Goal: Obtain resource: Download file/media

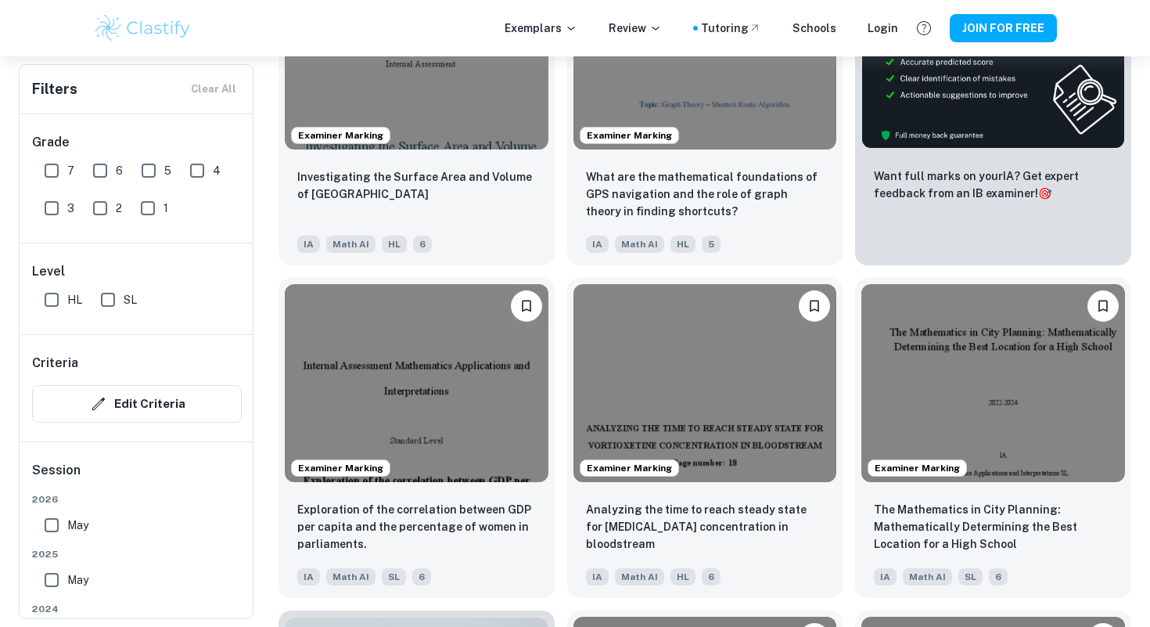
scroll to position [610, 0]
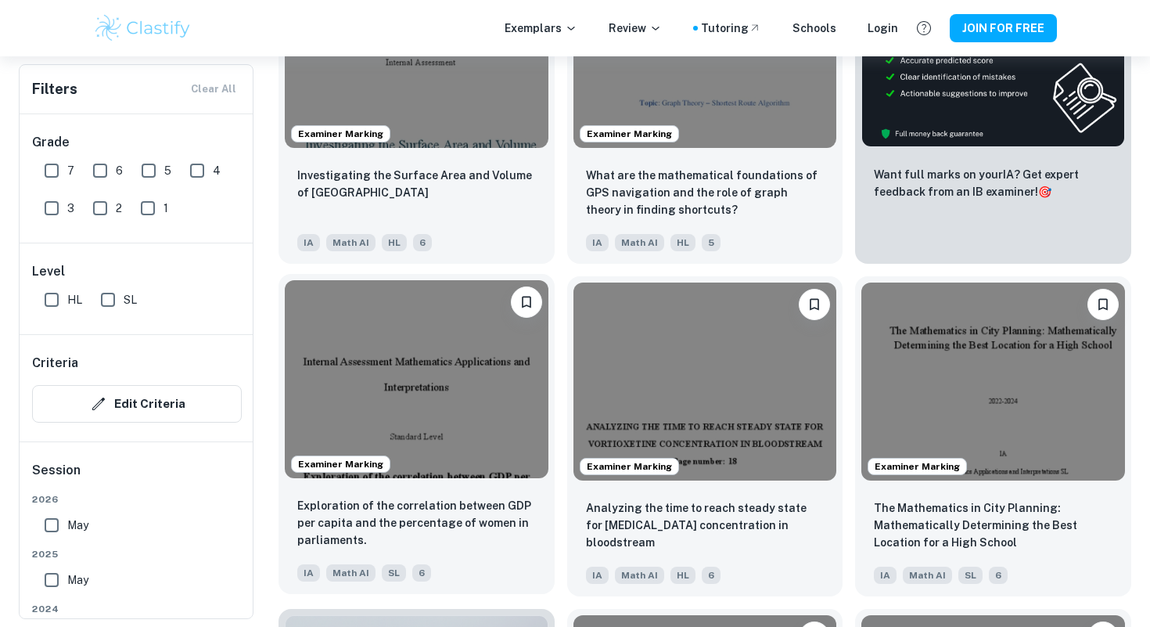
click at [420, 397] on img at bounding box center [417, 378] width 264 height 197
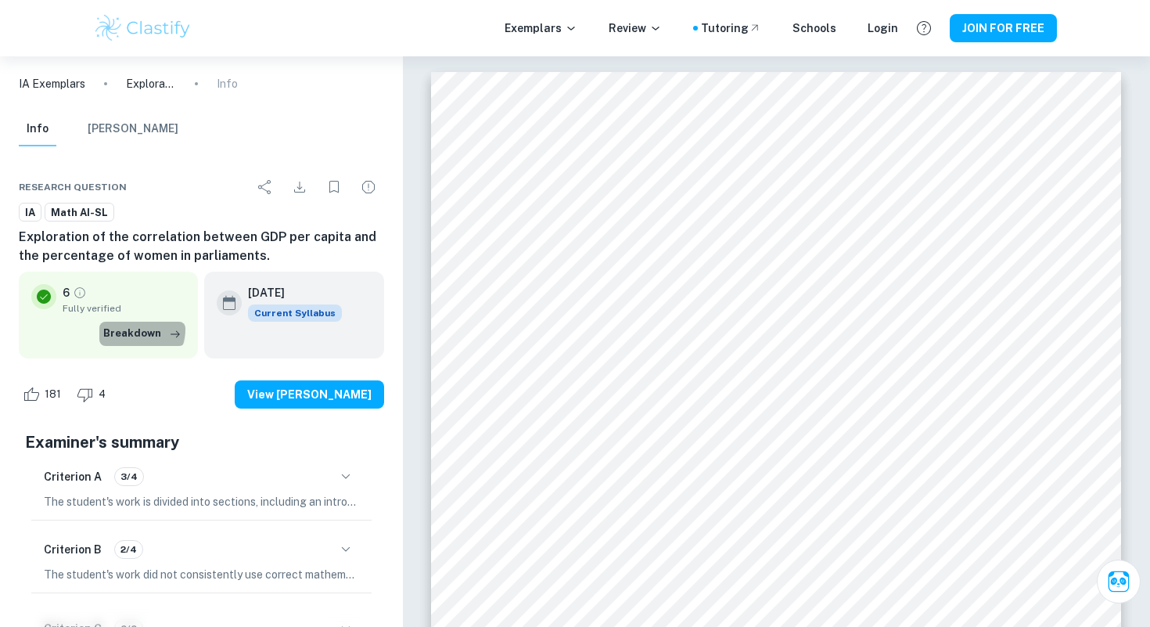
click at [138, 329] on button "Breakdown" at bounding box center [142, 333] width 86 height 23
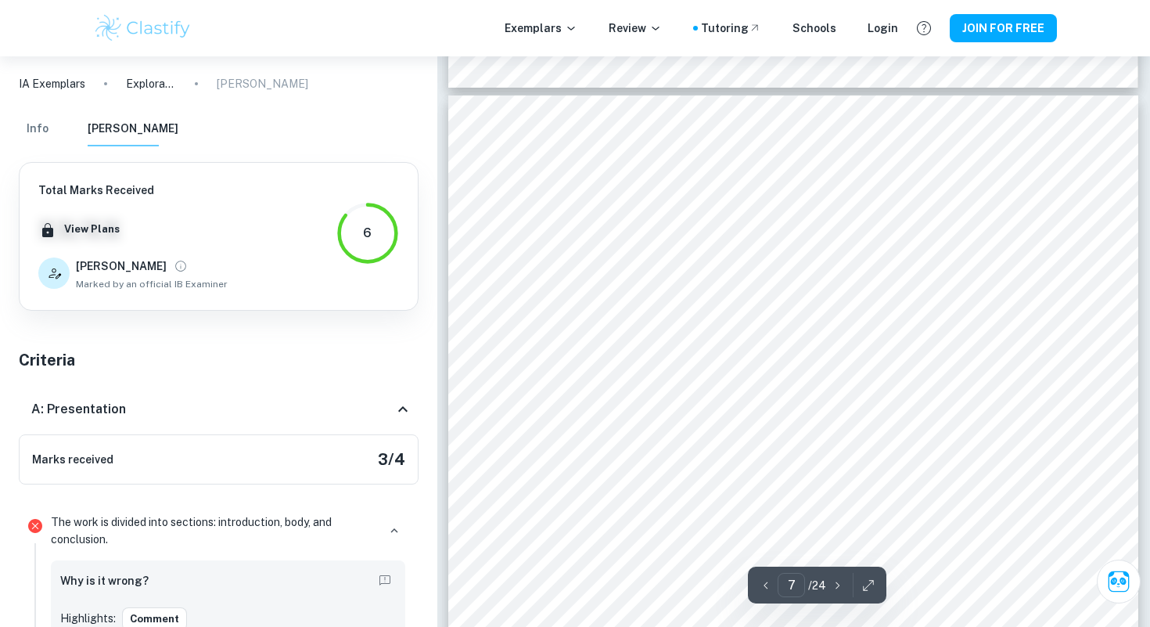
scroll to position [4548, 0]
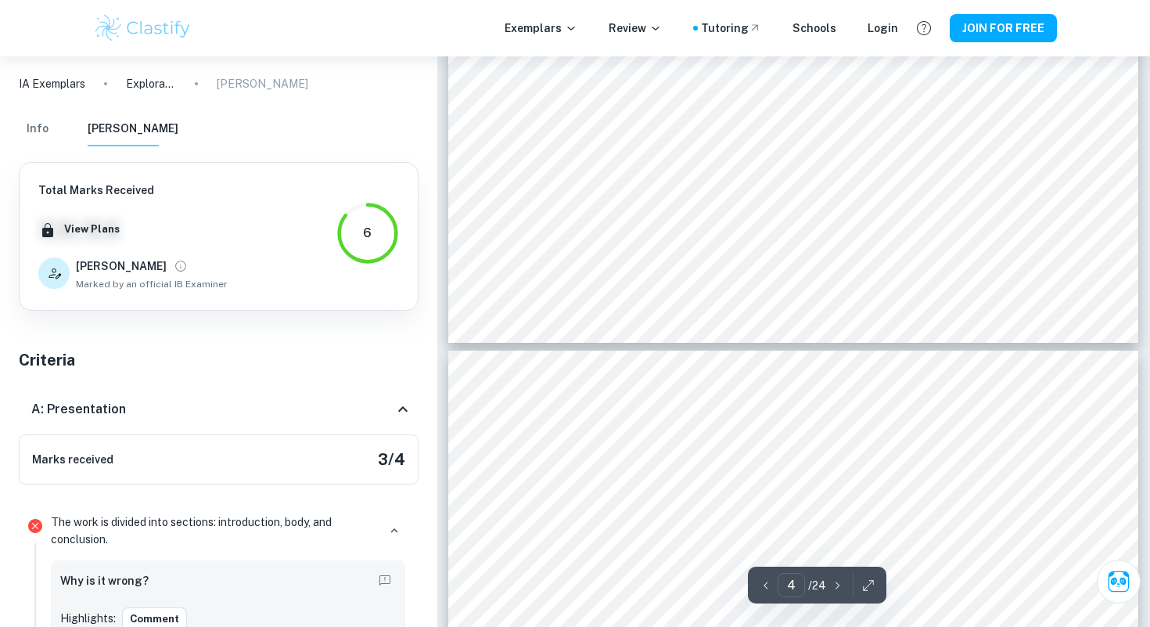
type input "3"
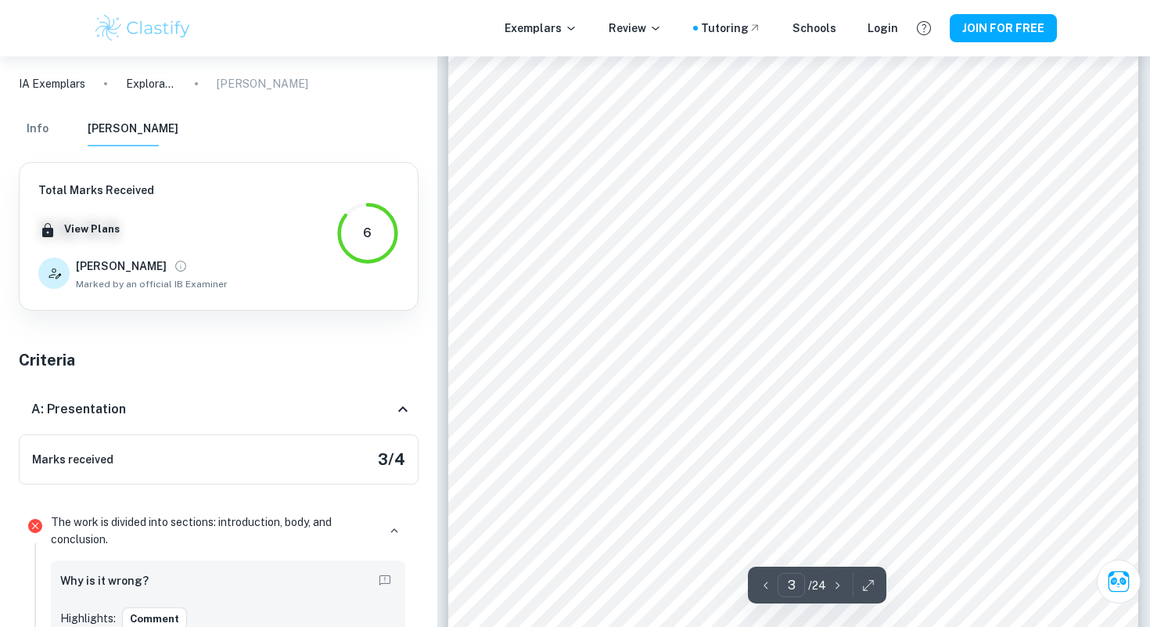
scroll to position [2363, 0]
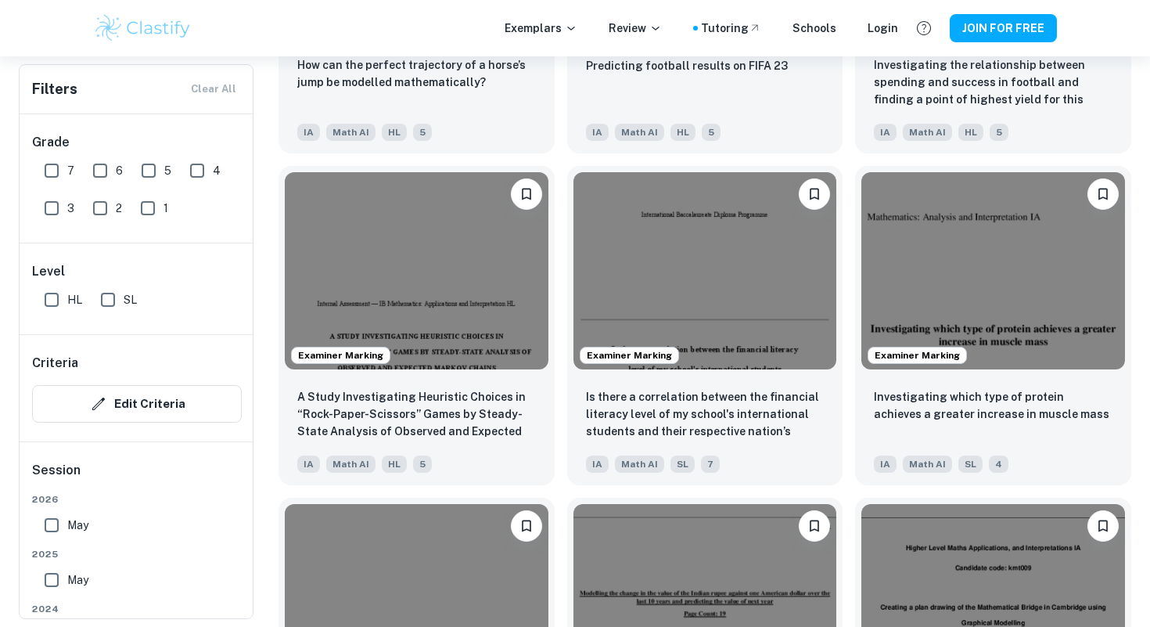
scroll to position [1719, 0]
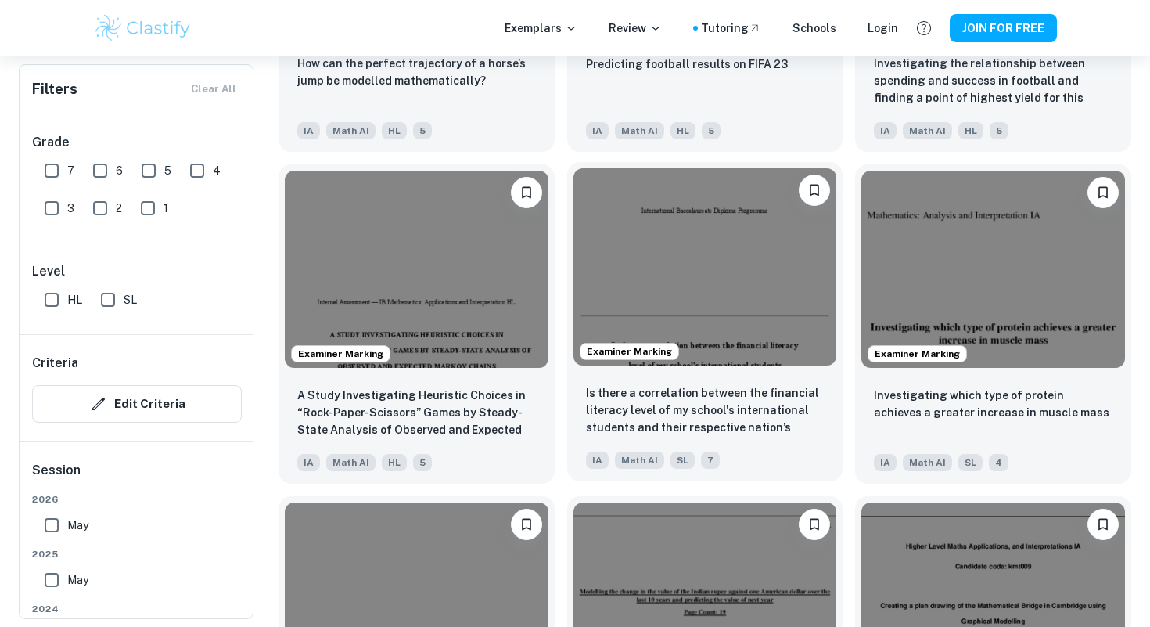
click at [729, 268] on img at bounding box center [706, 266] width 264 height 197
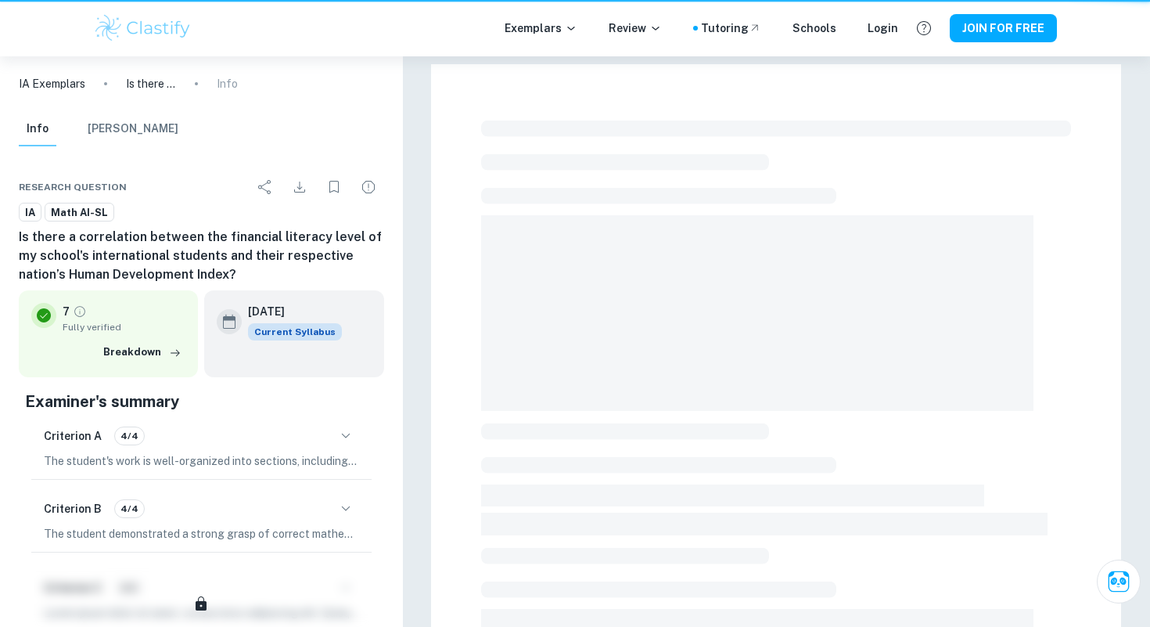
click at [729, 268] on span at bounding box center [757, 313] width 553 height 196
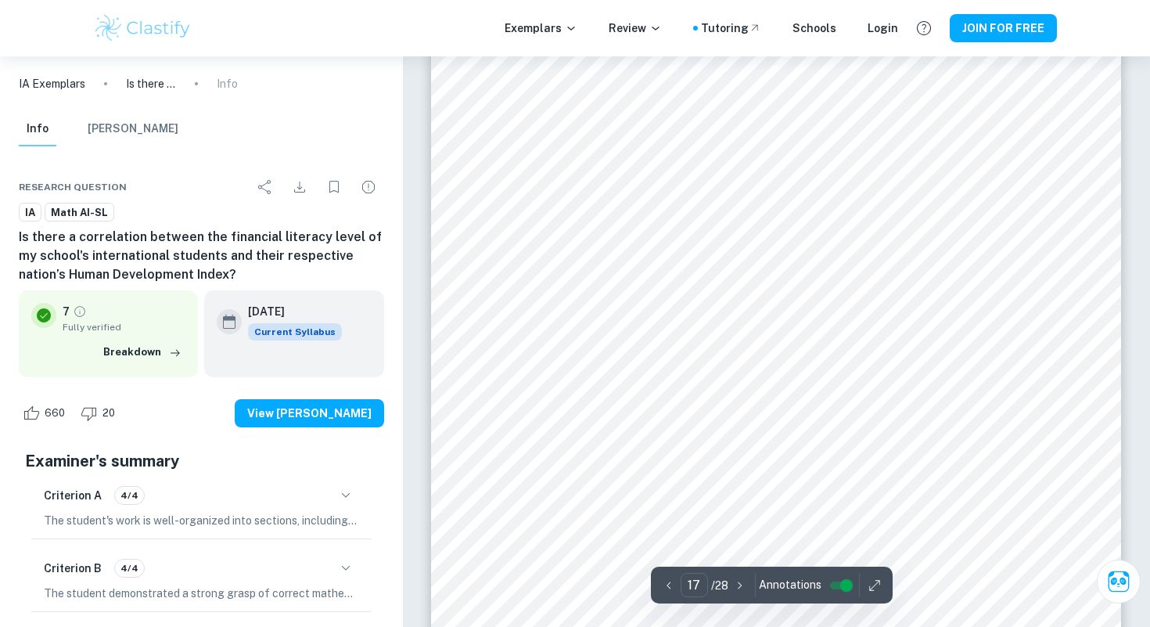
scroll to position [14936, 0]
type input "1"
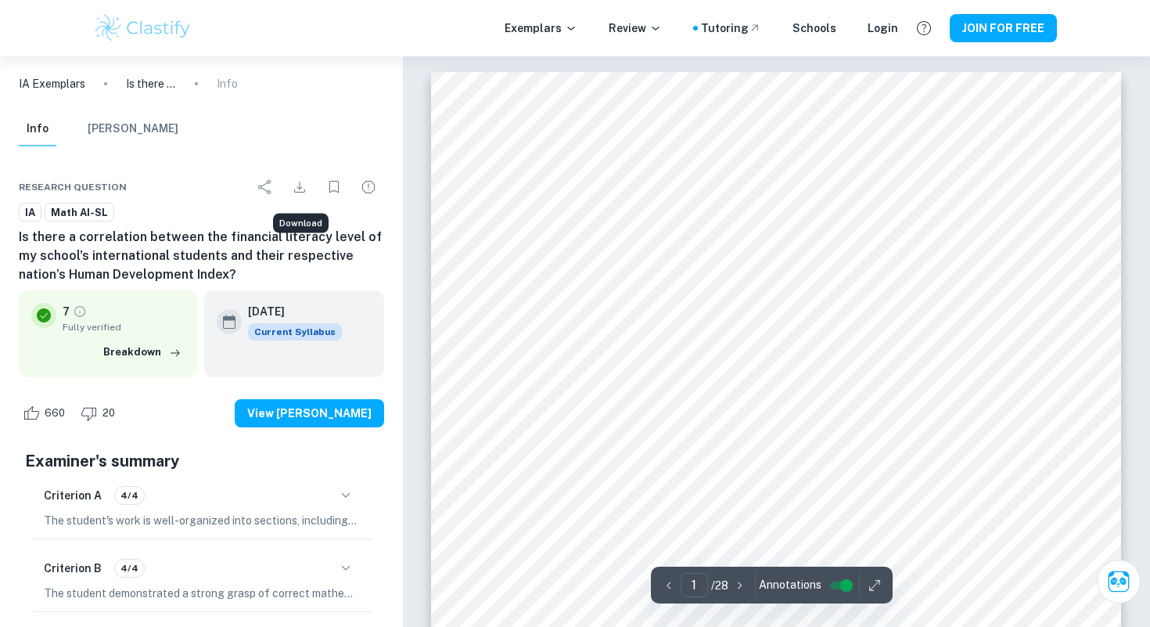
click at [293, 184] on icon "Download" at bounding box center [299, 187] width 19 height 19
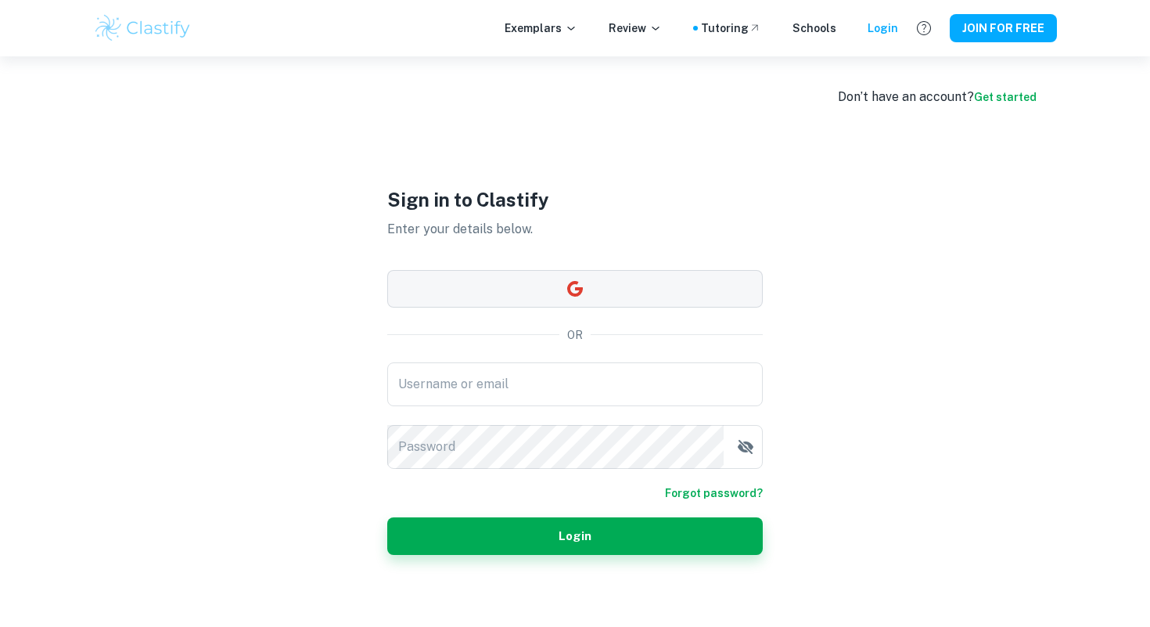
click at [528, 293] on button "button" at bounding box center [575, 289] width 376 height 38
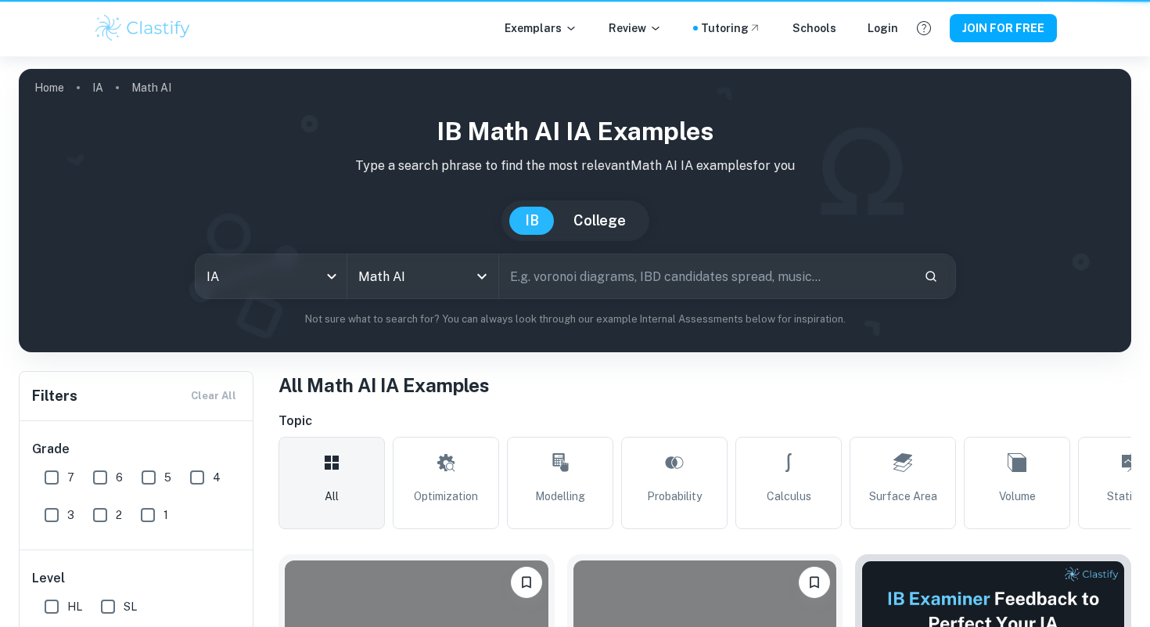
scroll to position [1719, 0]
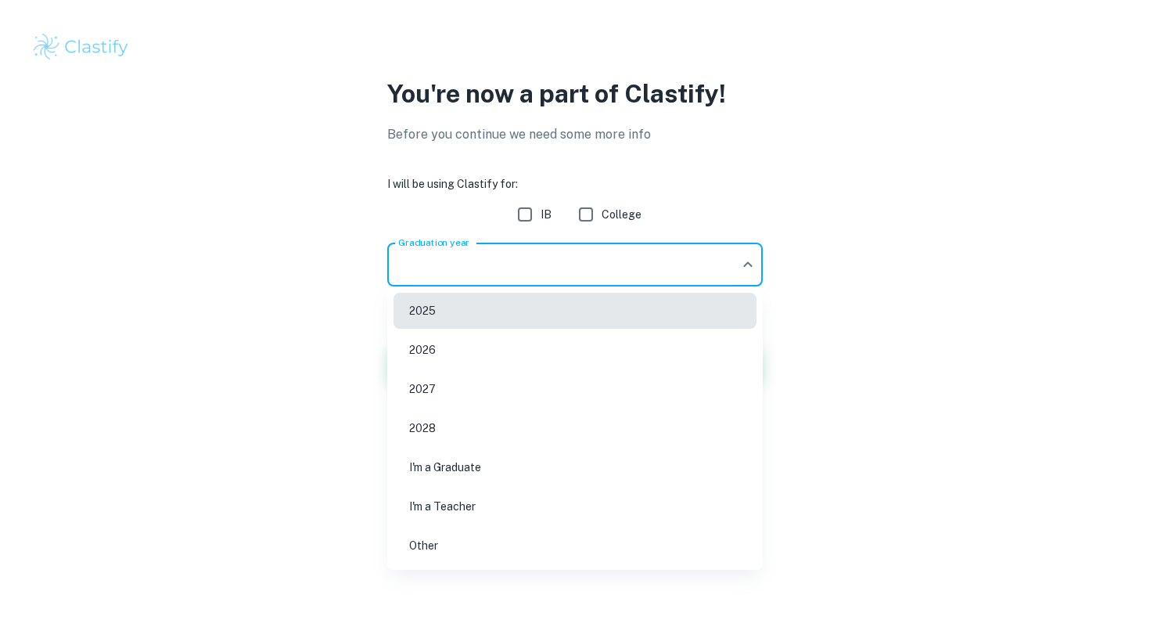
click at [628, 264] on body "We value your privacy We use cookies to enhance your browsing experience, serve…" at bounding box center [575, 313] width 1150 height 627
click at [526, 213] on div at bounding box center [575, 313] width 1150 height 627
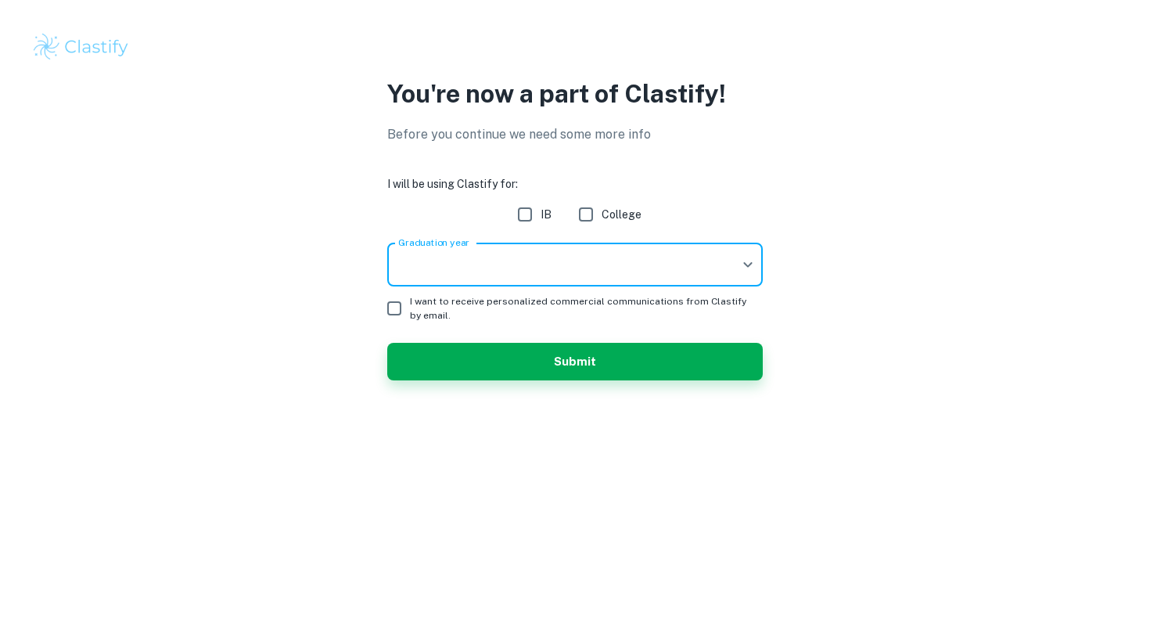
click at [527, 211] on input "IB" at bounding box center [524, 214] width 31 height 31
checkbox input "true"
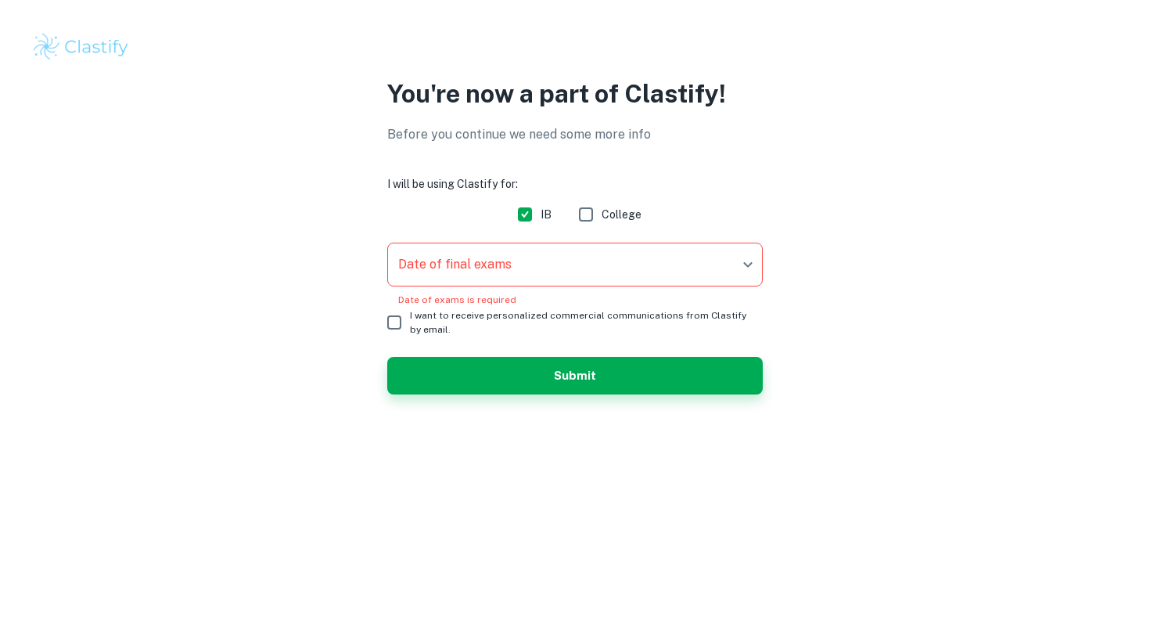
click at [531, 257] on body "We value your privacy We use cookies to enhance your browsing experience, serve…" at bounding box center [575, 313] width 1150 height 627
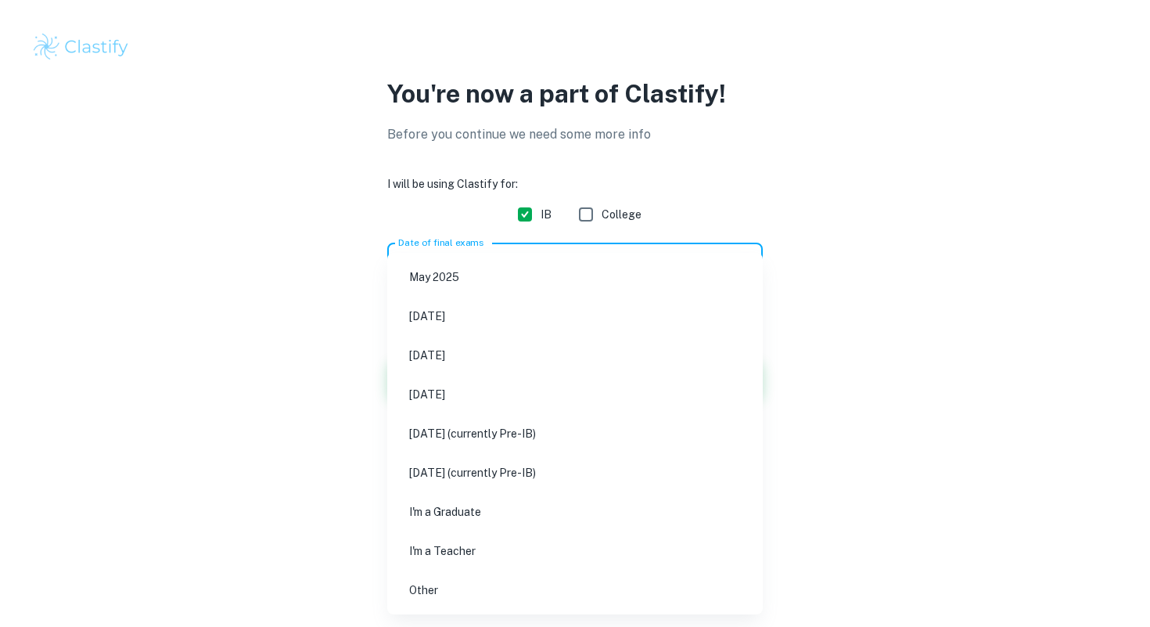
click at [501, 357] on li "[DATE]" at bounding box center [575, 355] width 363 height 36
type input "M26"
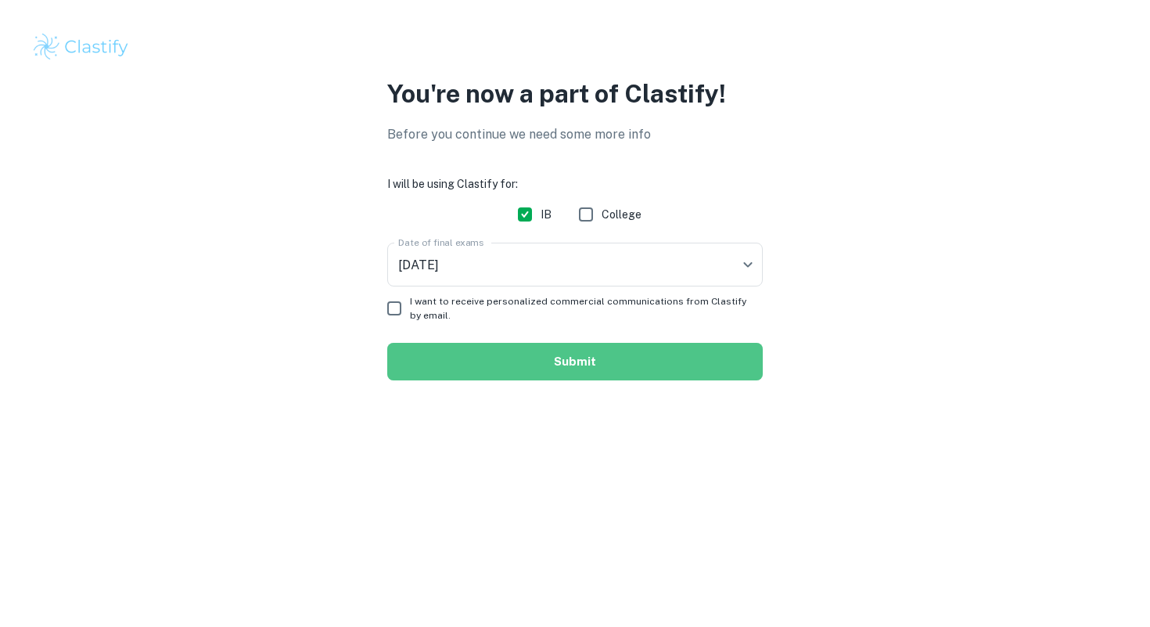
click at [489, 358] on button "Submit" at bounding box center [575, 362] width 376 height 38
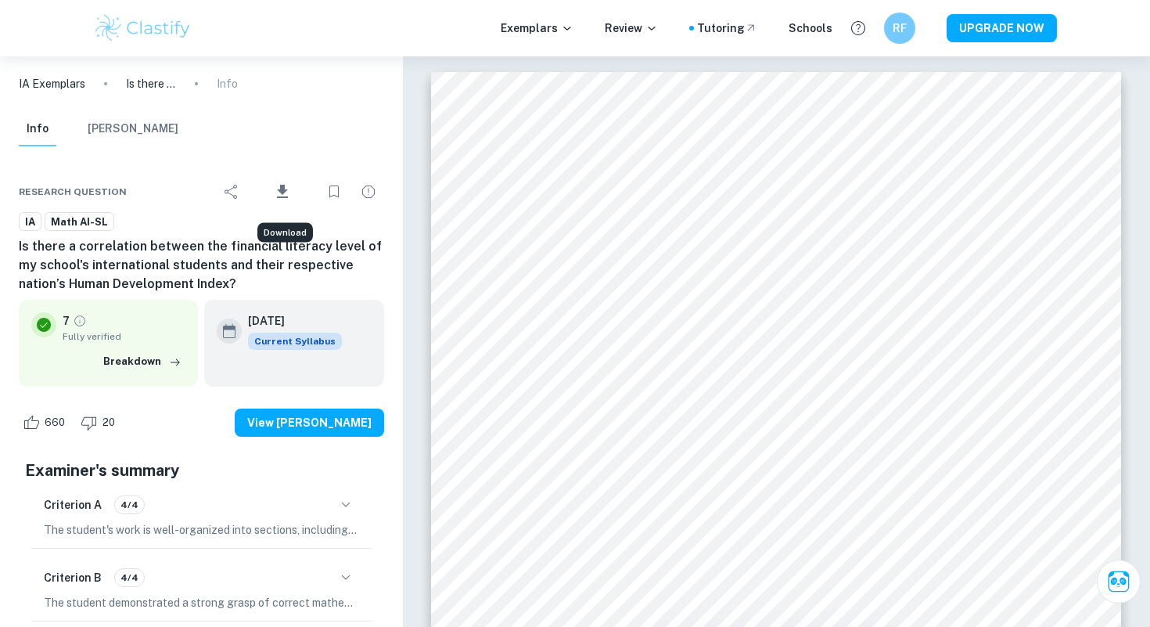
click at [283, 189] on icon "Download" at bounding box center [282, 191] width 11 height 13
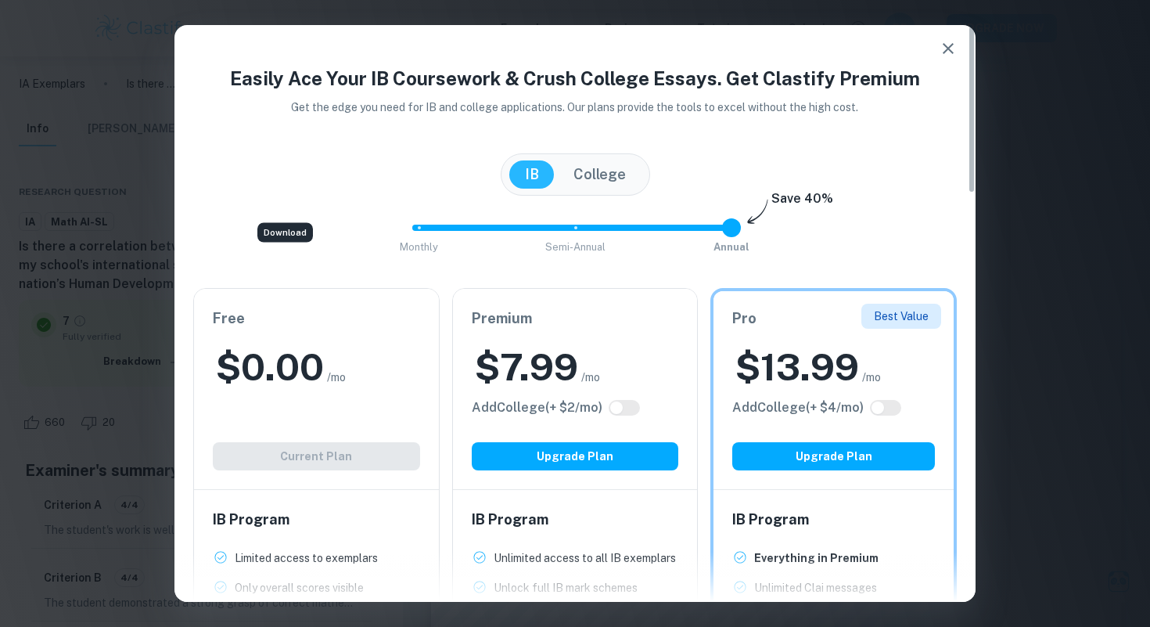
click at [351, 373] on div "$ 0.00 /mo" at bounding box center [316, 367] width 207 height 50
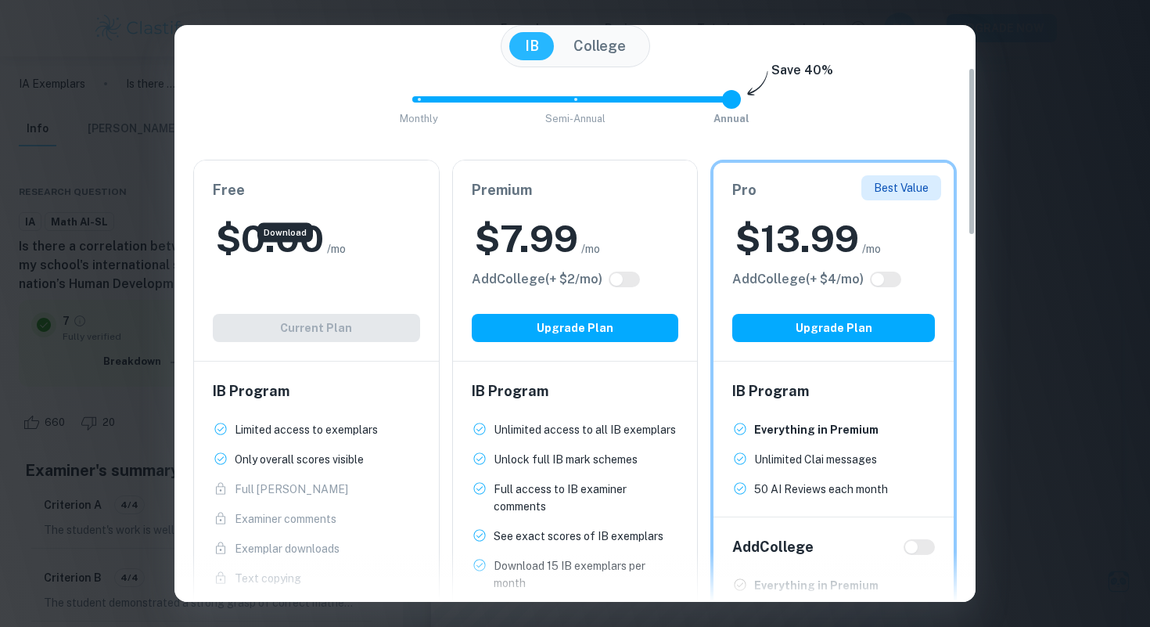
scroll to position [158, 0]
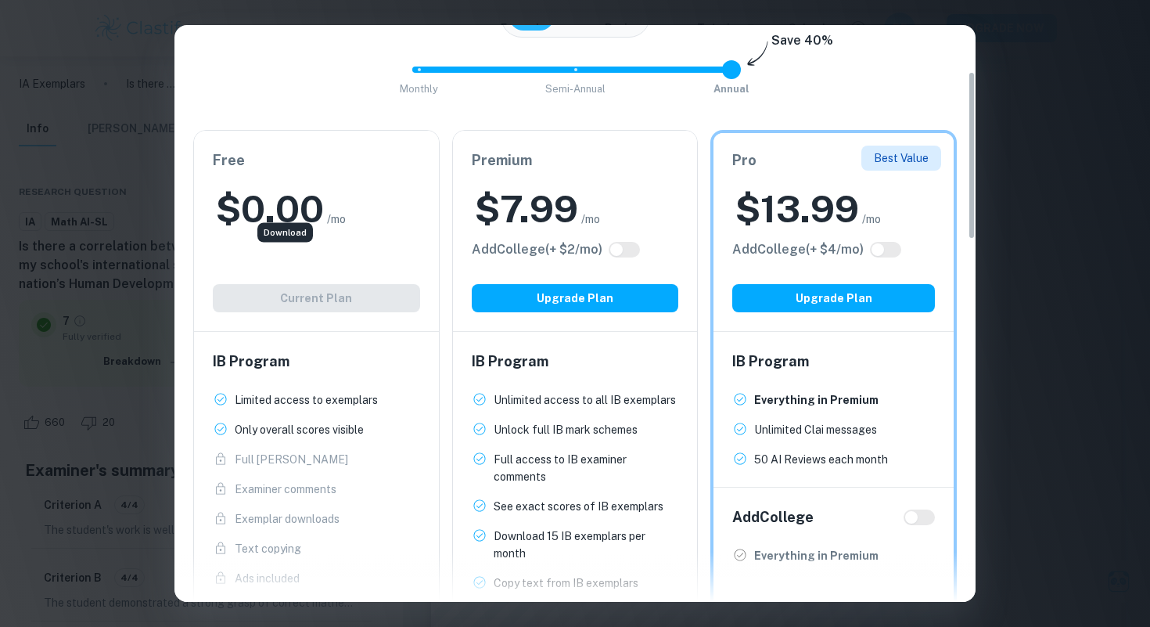
click at [335, 293] on div "Free $ 0.00 /mo Add College (+ $ 2 /mo) Current Plan" at bounding box center [316, 231] width 245 height 200
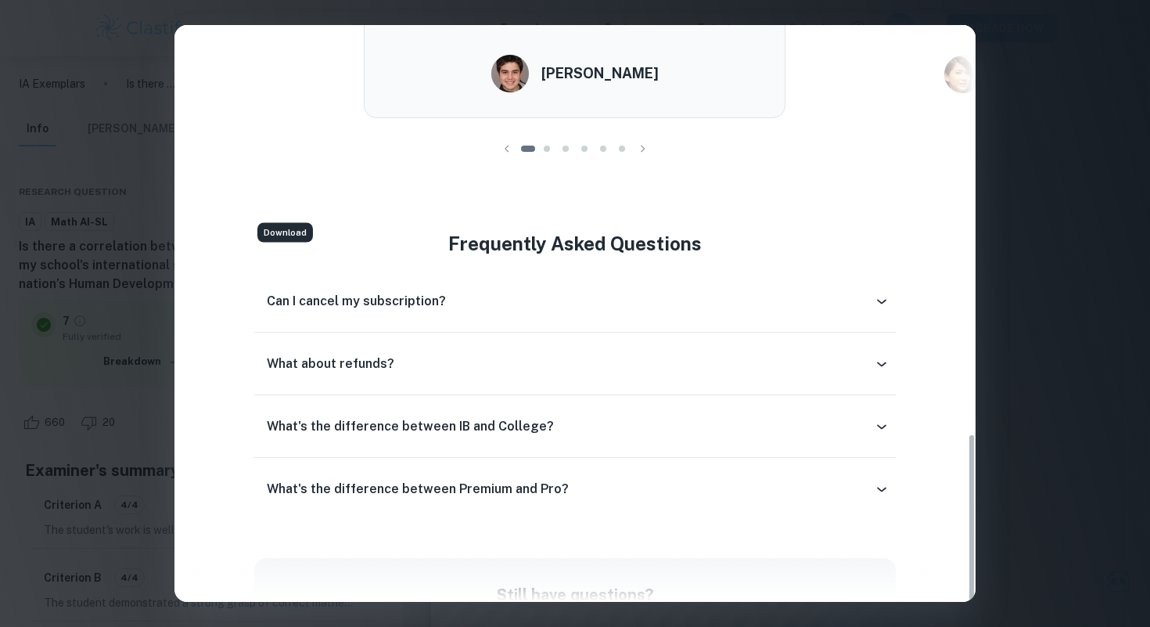
scroll to position [1396, 0]
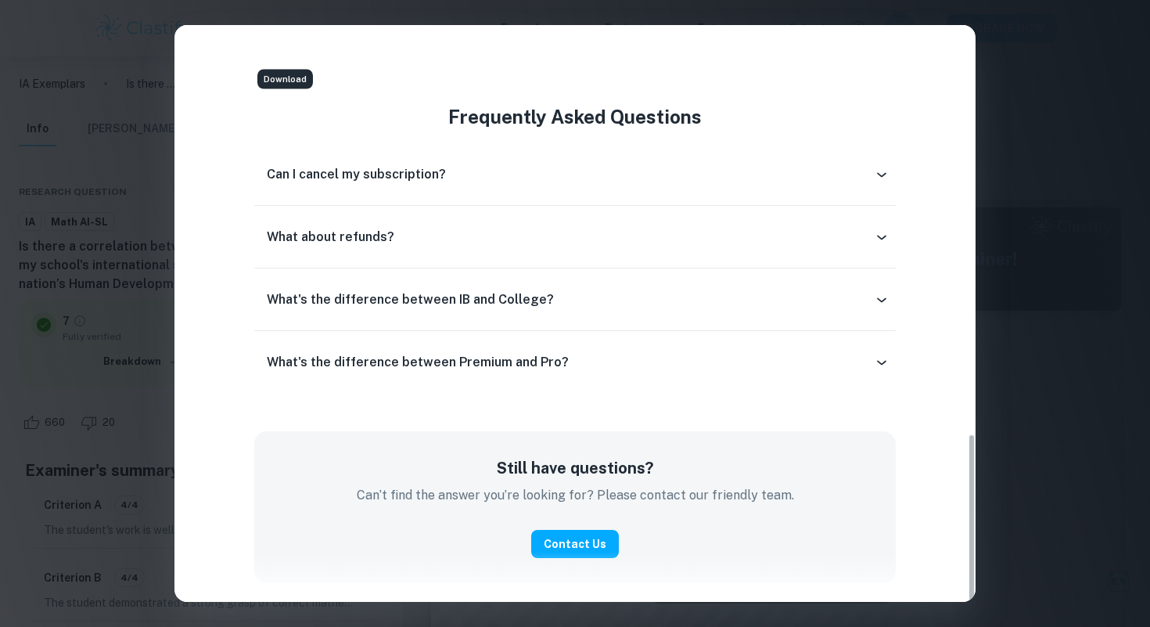
type input "2"
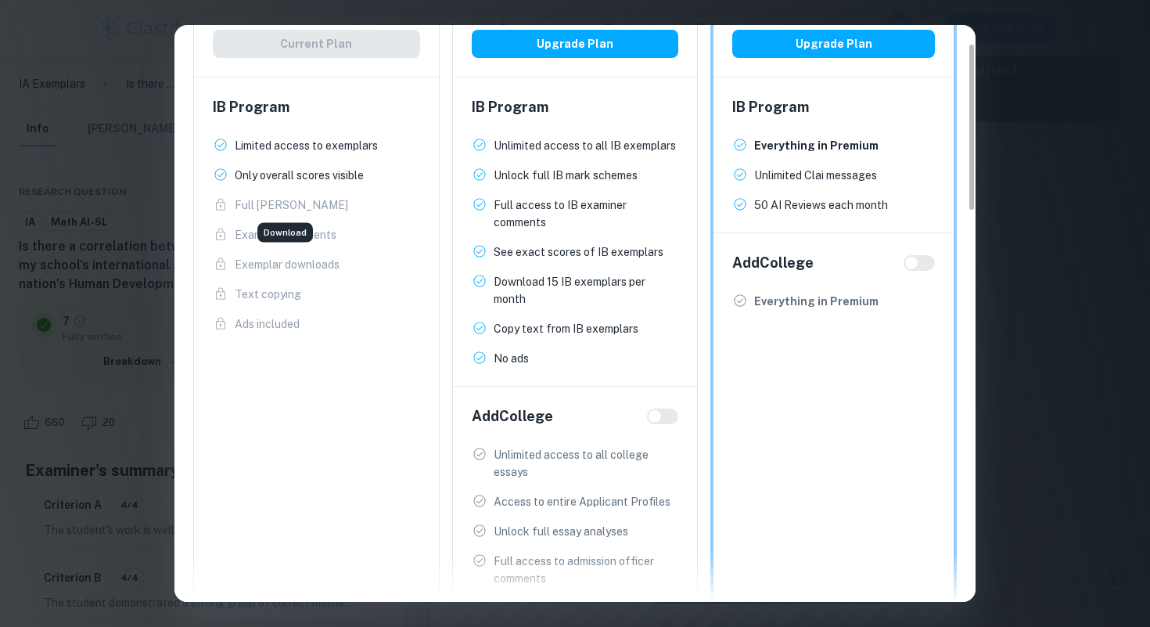
scroll to position [0, 0]
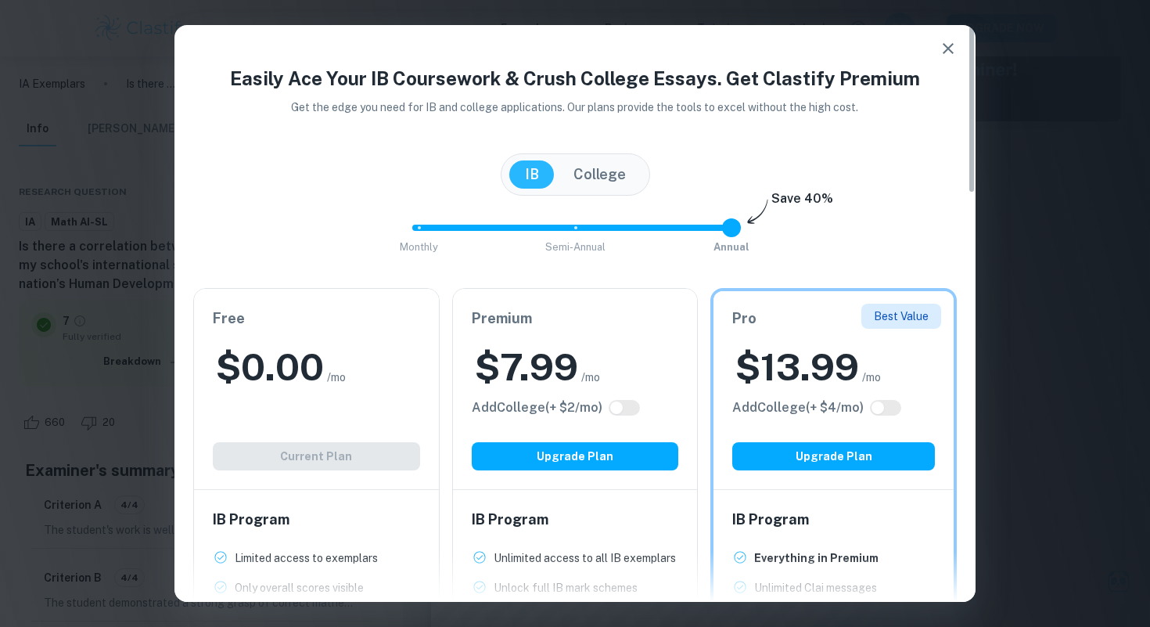
click at [280, 232] on div "Download" at bounding box center [285, 228] width 41 height 11
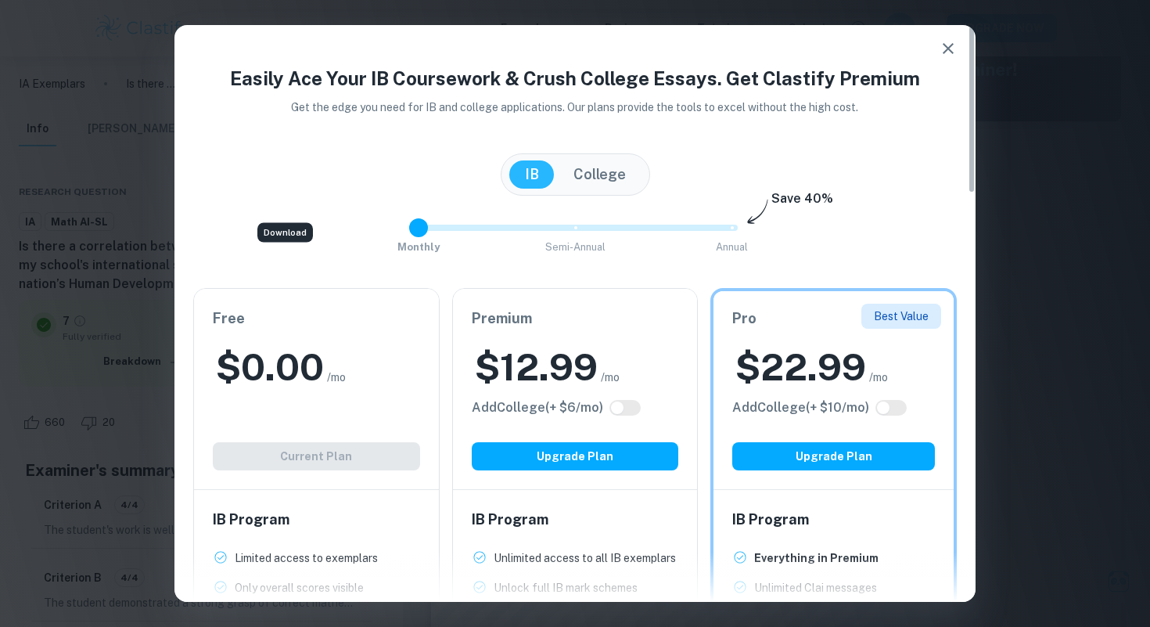
type input "2"
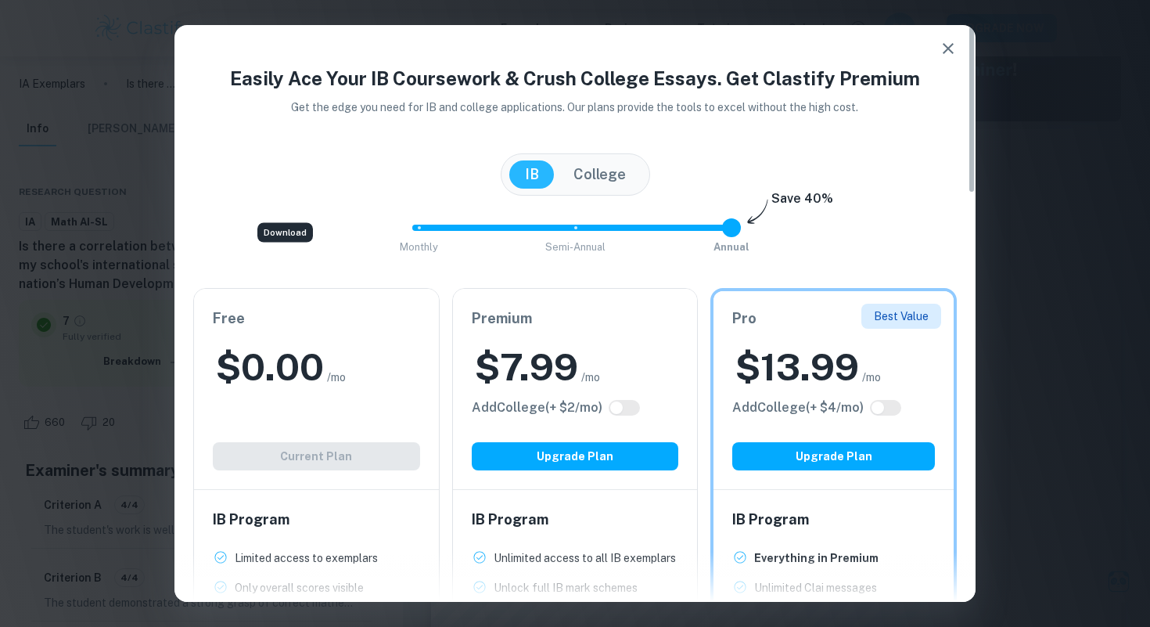
drag, startPoint x: 727, startPoint y: 229, endPoint x: 977, endPoint y: 203, distance: 250.9
click at [977, 203] on div "Easily Ace Your IB Coursework & Crush College Essays. Get Clastify Premium Get …" at bounding box center [575, 313] width 1150 height 627
click at [298, 229] on div "Download" at bounding box center [285, 233] width 56 height 20
click at [946, 39] on icon "button" at bounding box center [948, 48] width 19 height 19
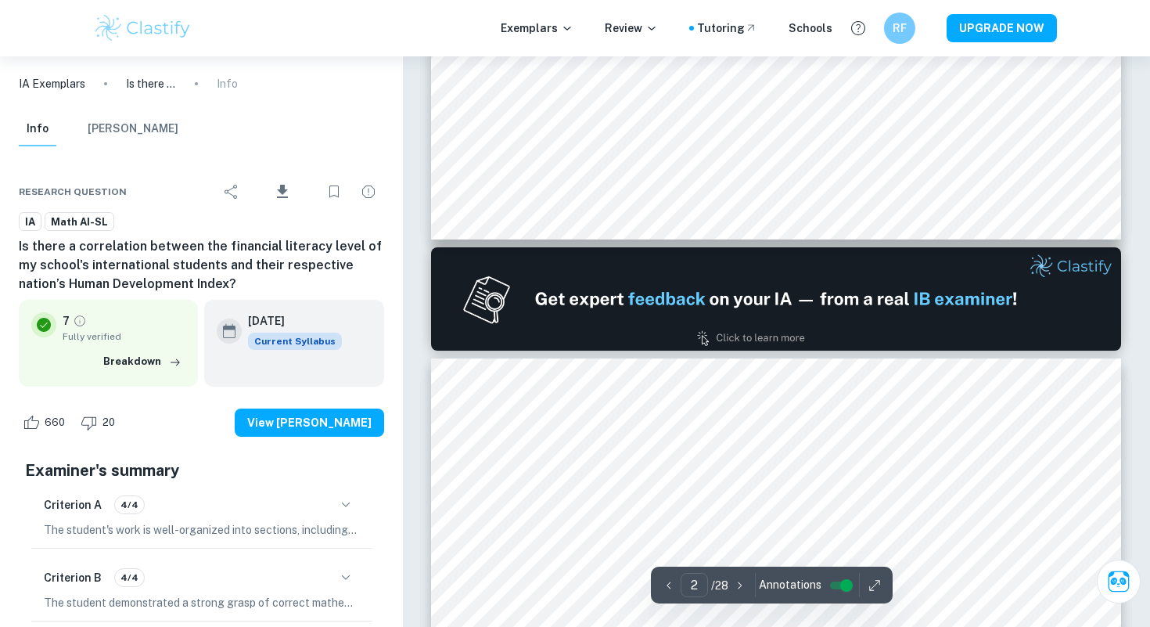
type input "1"
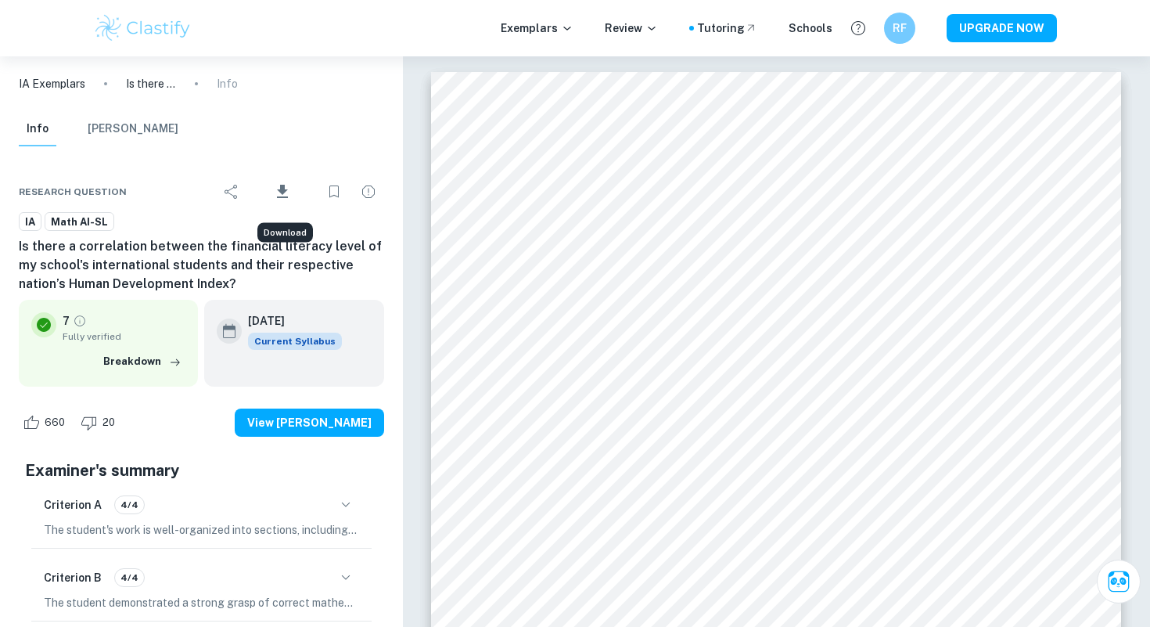
click at [278, 193] on icon "Download" at bounding box center [282, 191] width 19 height 19
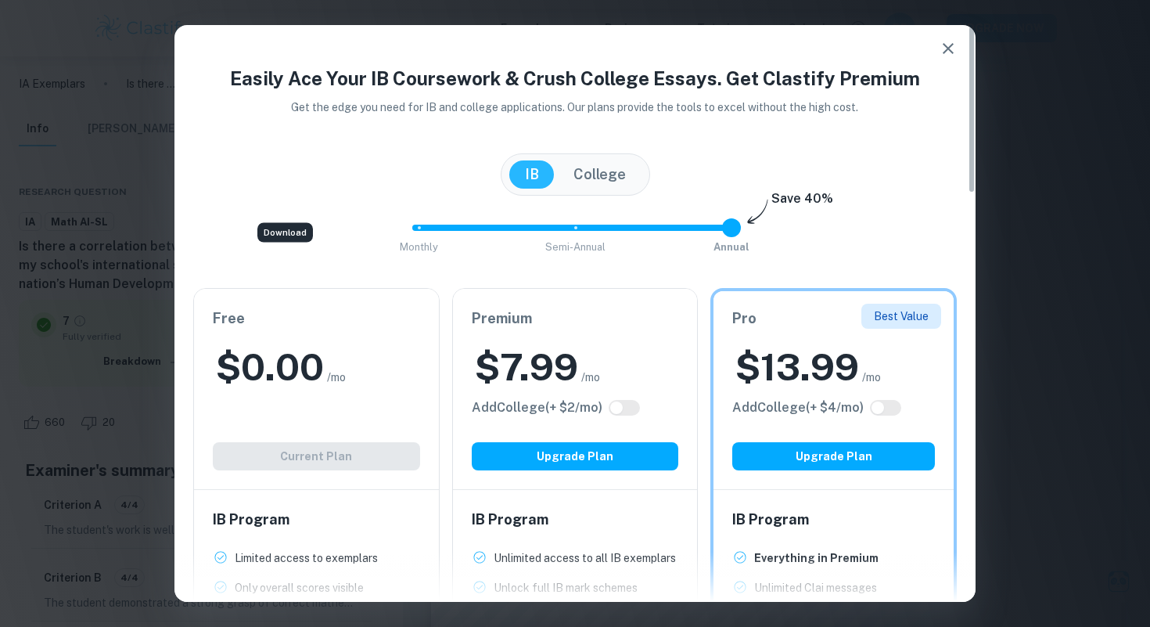
click at [581, 175] on button "College" at bounding box center [600, 174] width 84 height 28
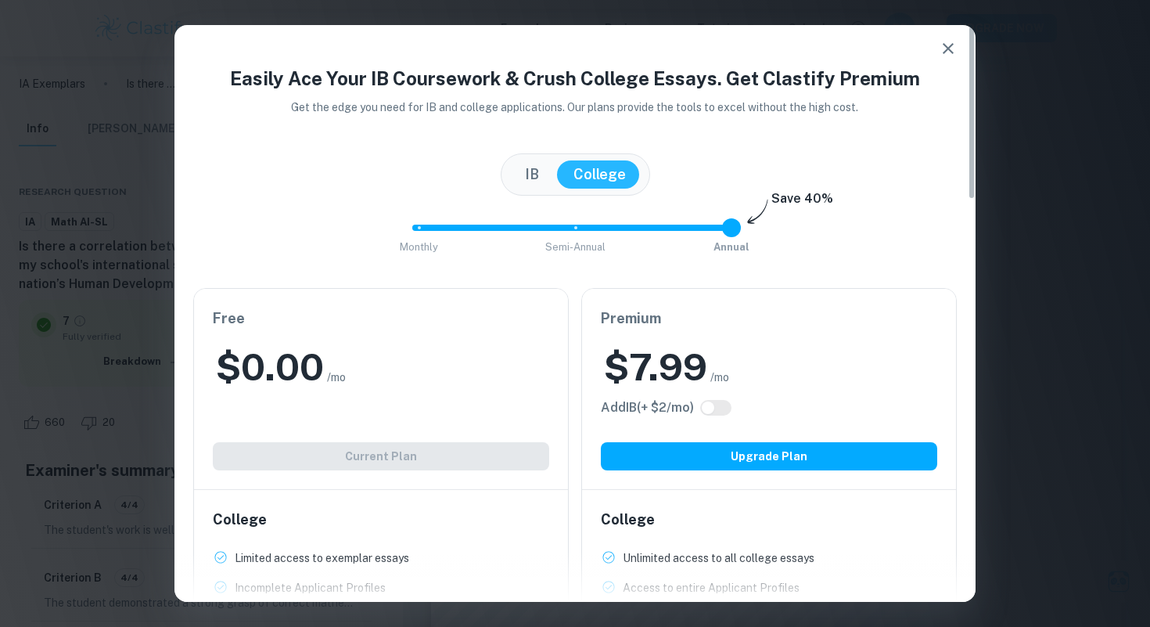
click at [530, 178] on button "IB" at bounding box center [531, 174] width 45 height 28
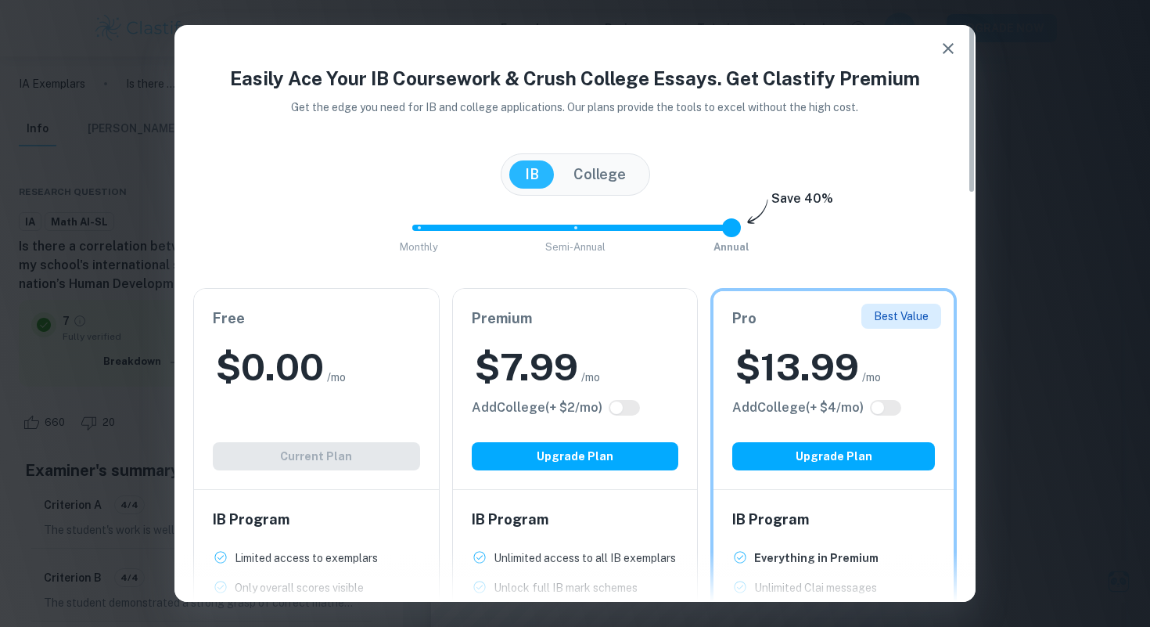
click at [310, 459] on div "Free $ 0.00 /mo Add College (+ $ 2 /mo) Current Plan" at bounding box center [316, 389] width 245 height 200
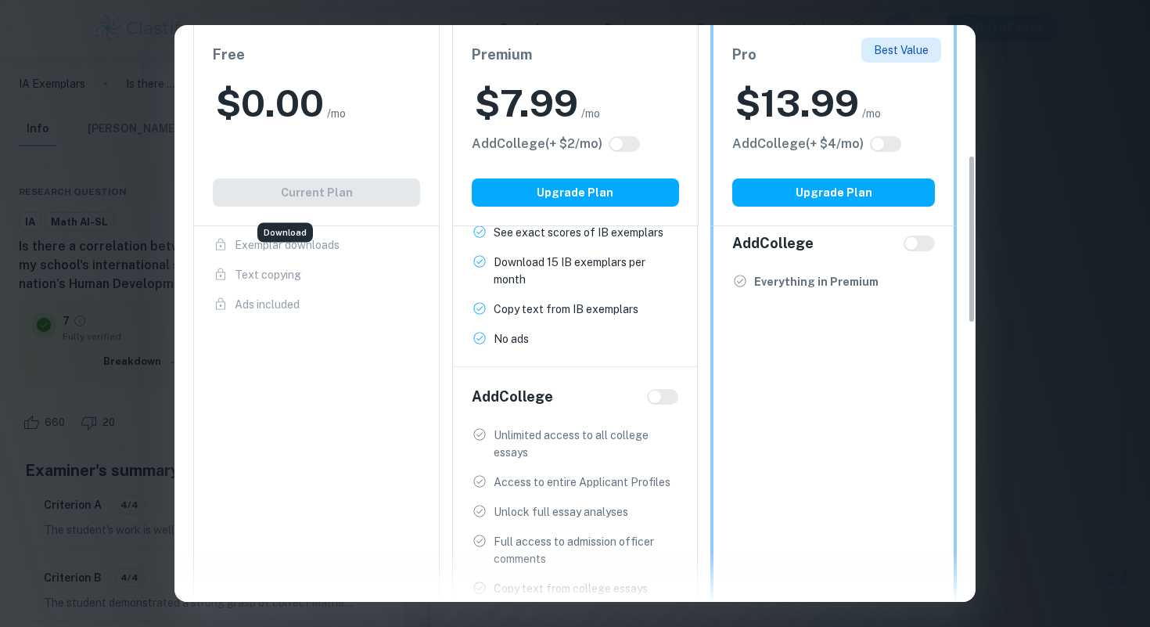
scroll to position [445, 0]
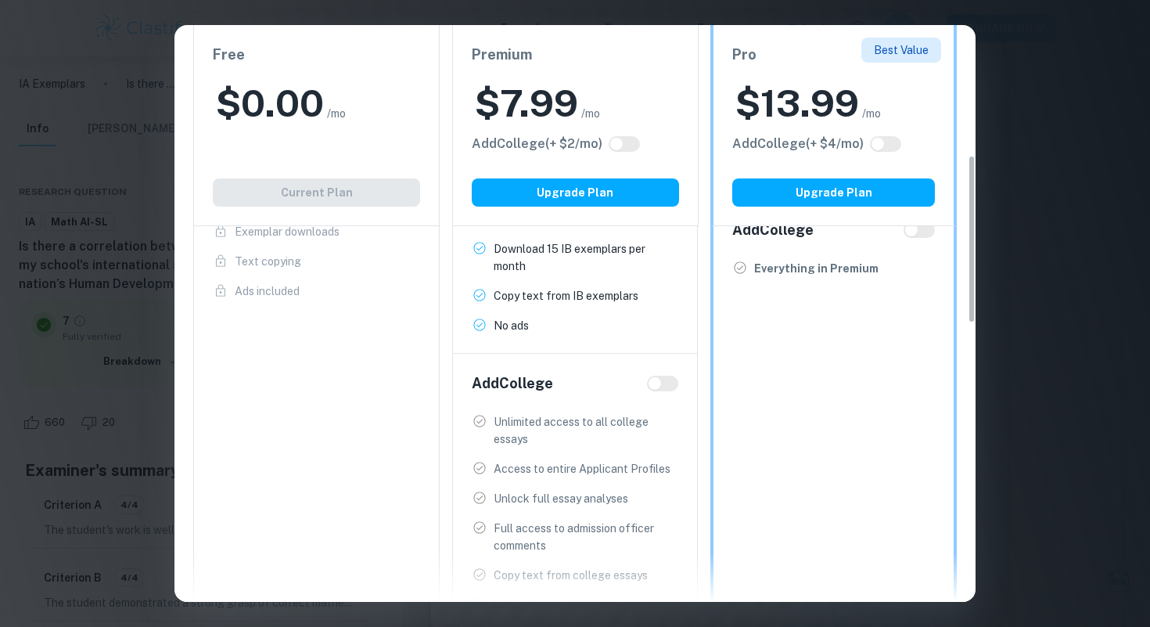
click at [655, 383] on input "checkbox" at bounding box center [655, 383] width 38 height 13
checkbox input "true"
click at [656, 383] on input "checkbox" at bounding box center [671, 383] width 38 height 13
checkbox input "false"
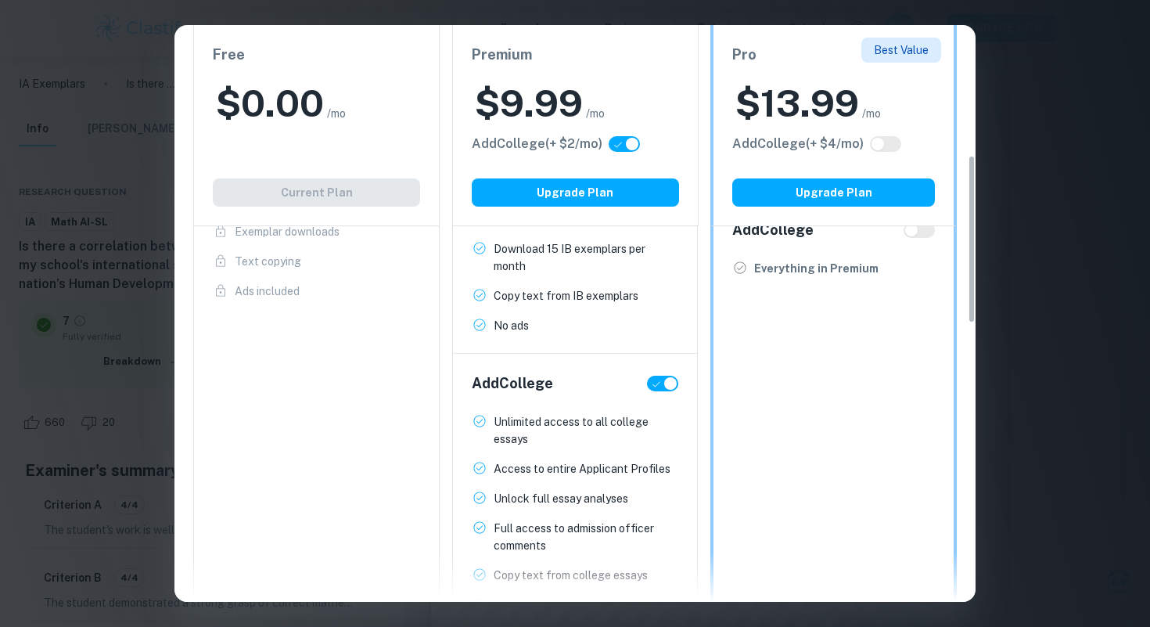
checkbox input "false"
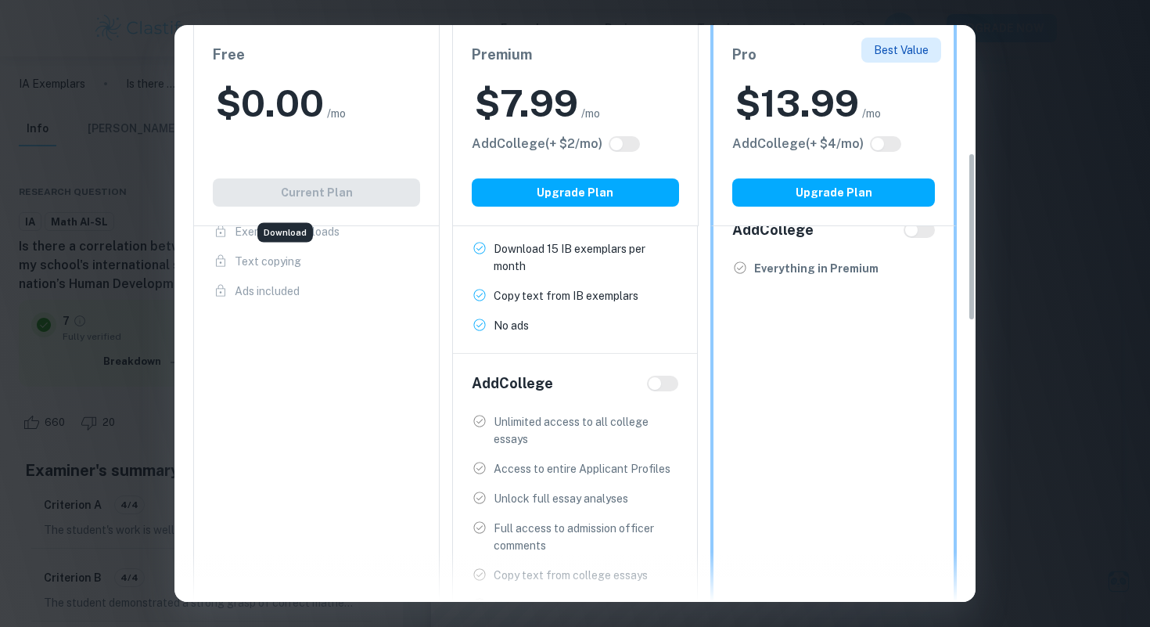
scroll to position [404, 0]
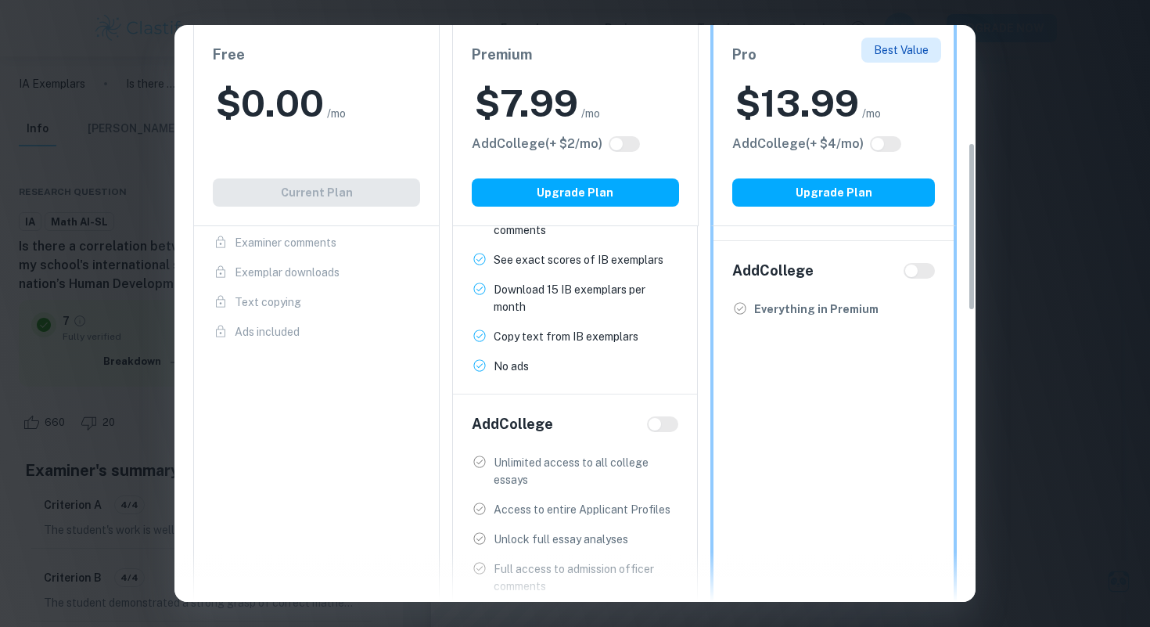
click at [918, 268] on input "checkbox" at bounding box center [912, 271] width 38 height 13
checkbox input "true"
click at [918, 268] on input "checkbox" at bounding box center [928, 271] width 38 height 13
checkbox input "false"
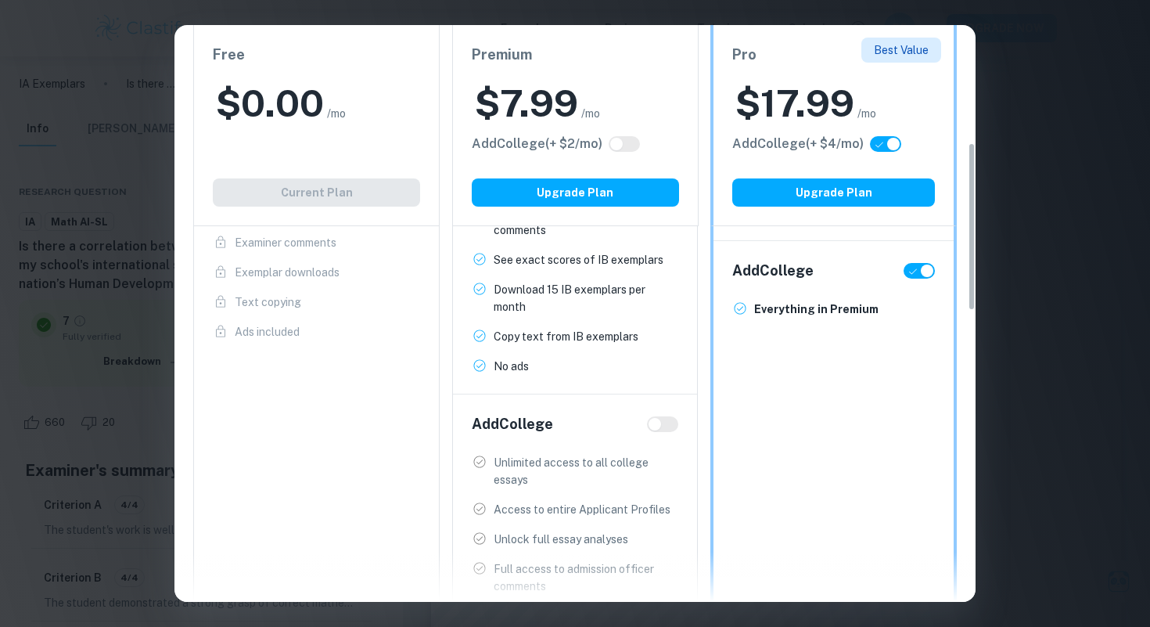
checkbox input "false"
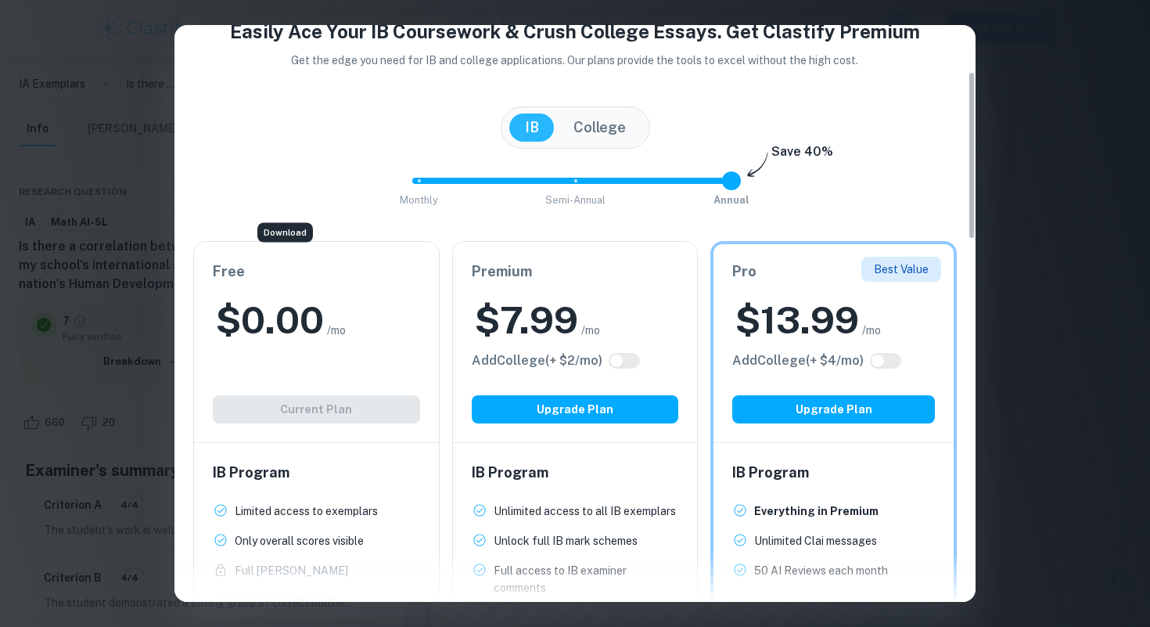
scroll to position [0, 0]
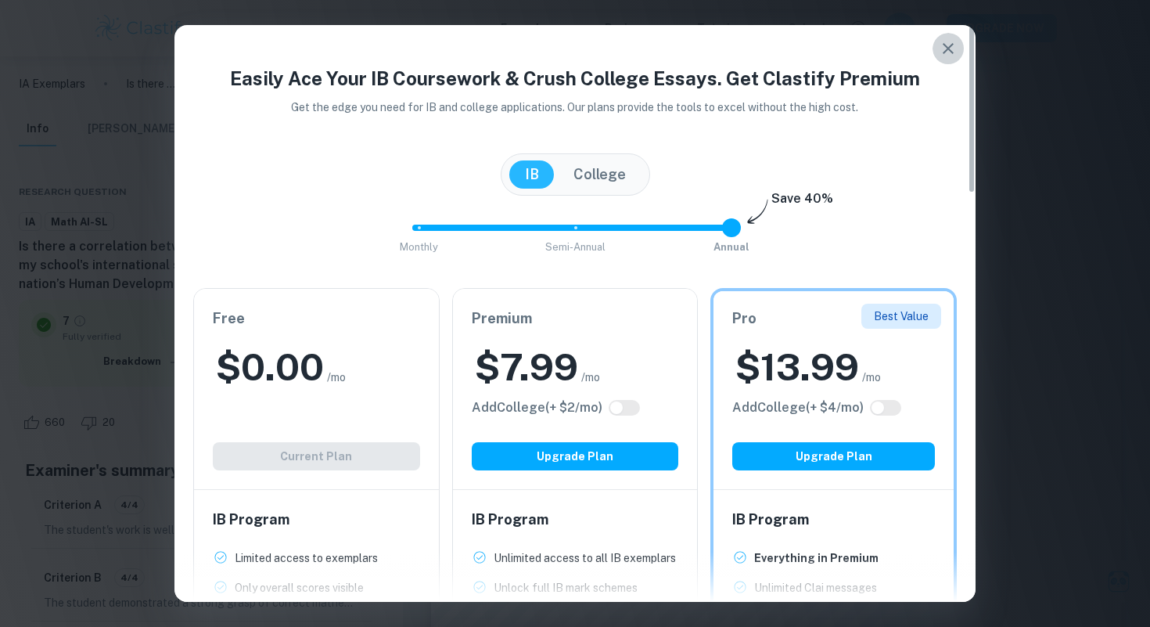
click at [945, 54] on icon "button" at bounding box center [948, 48] width 19 height 19
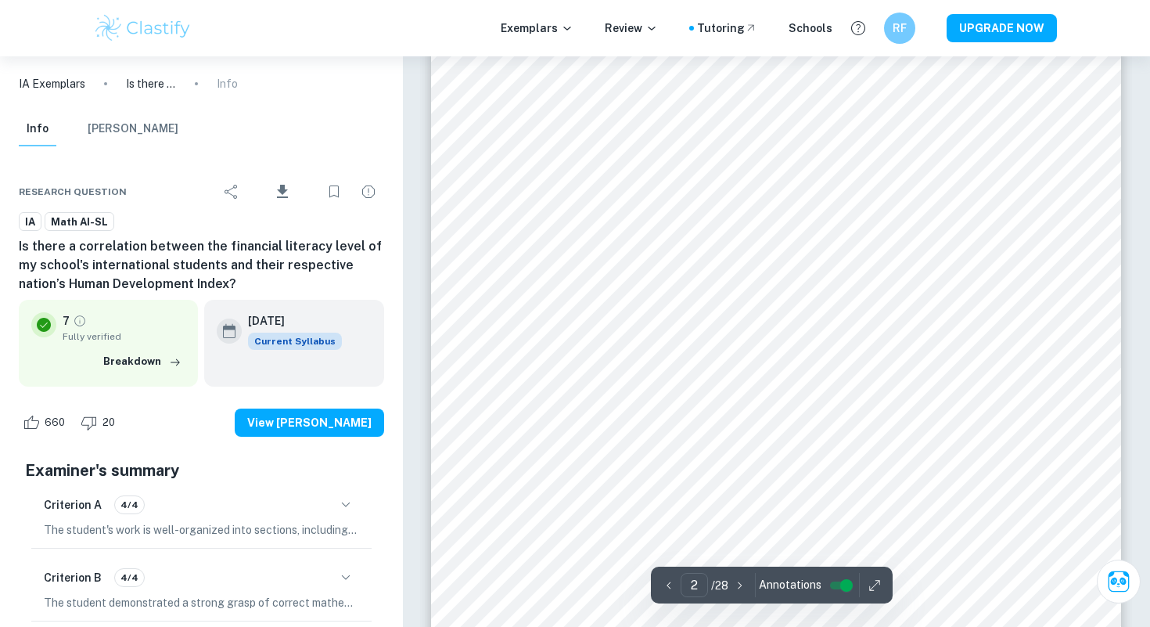
type input "1"
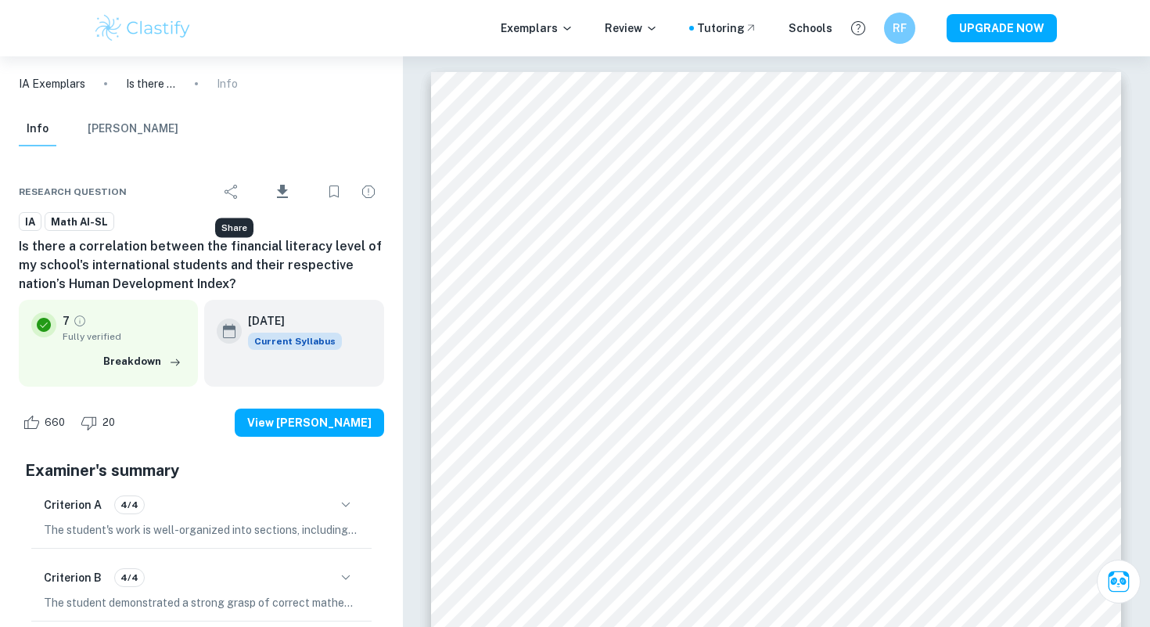
click at [241, 189] on icon "Share" at bounding box center [231, 191] width 19 height 19
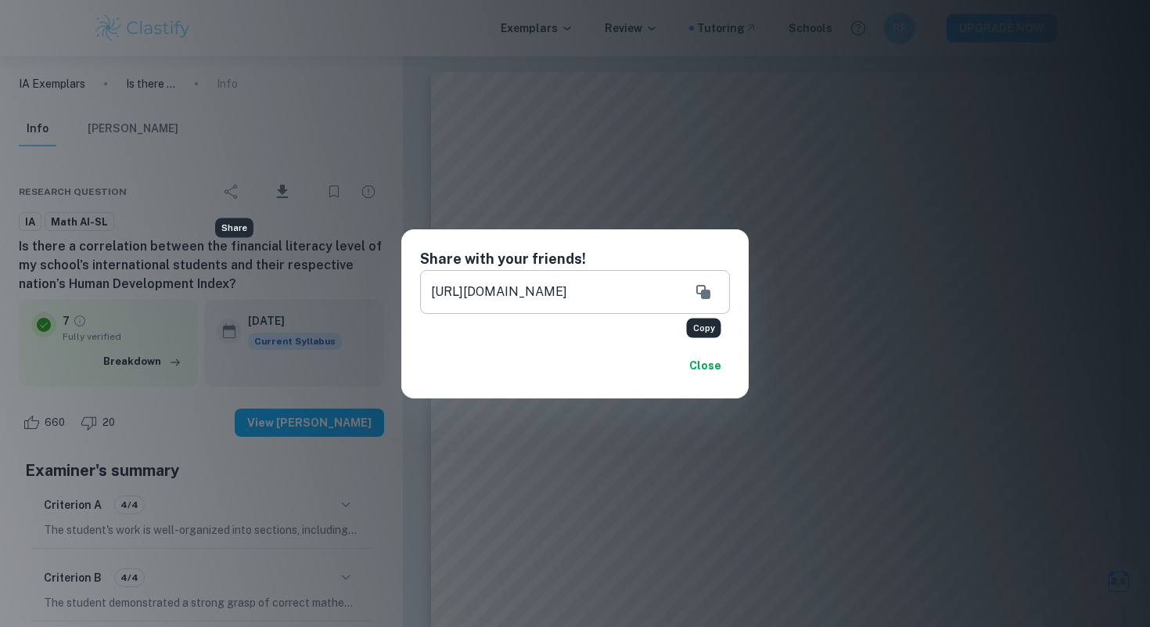
click at [705, 290] on icon "Copy" at bounding box center [704, 292] width 14 height 14
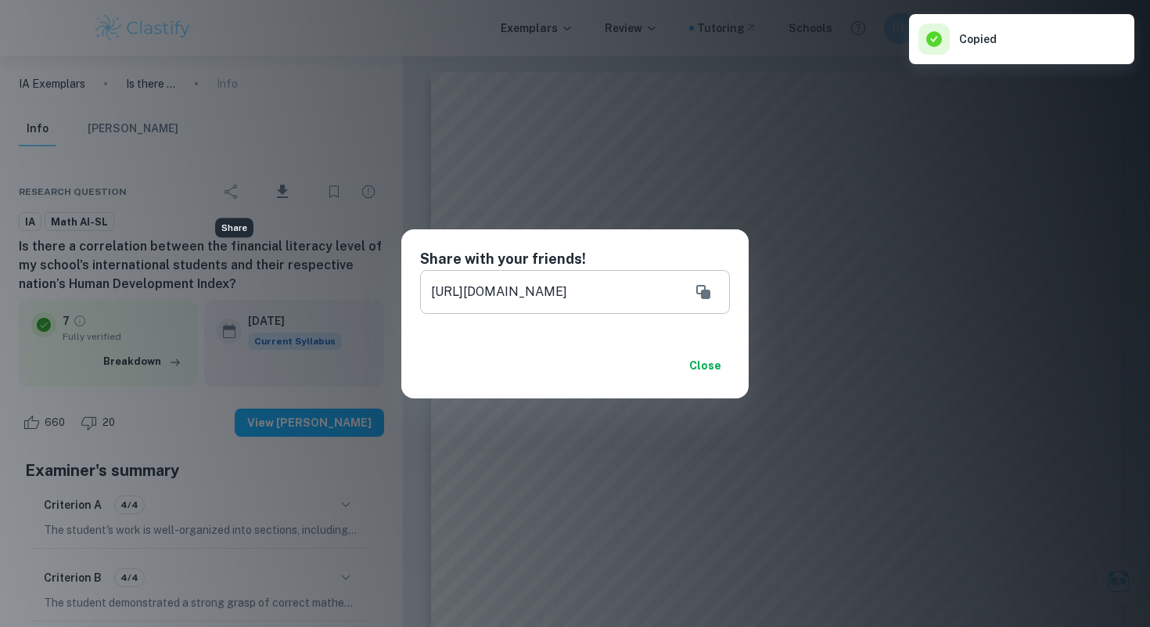
click at [707, 361] on button "Close" at bounding box center [705, 365] width 50 height 28
